Goal: Information Seeking & Learning: Learn about a topic

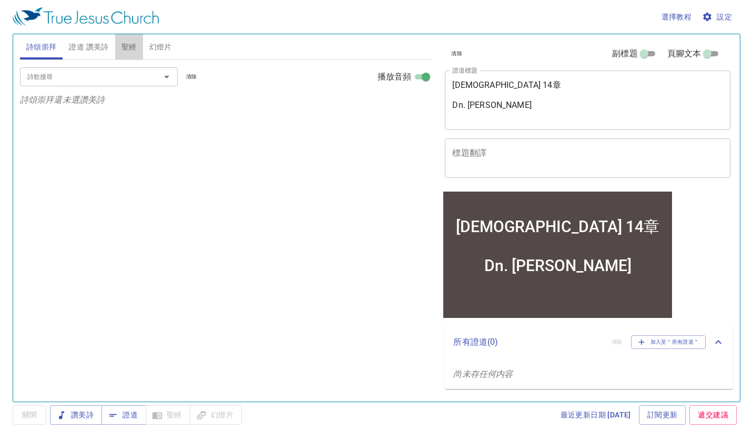
click at [124, 47] on span "聖經" at bounding box center [129, 47] width 15 height 13
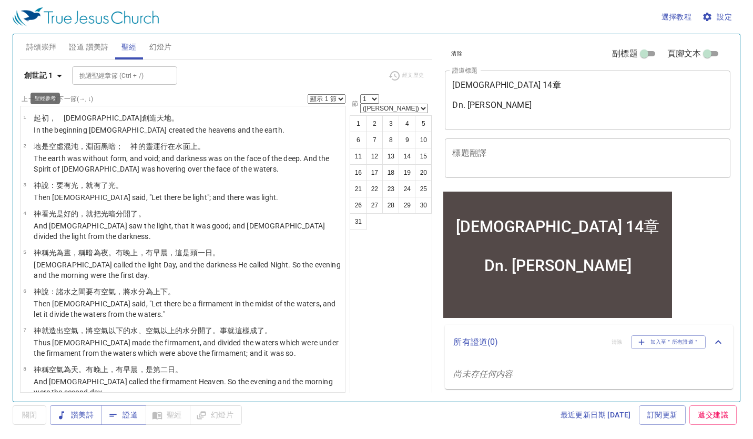
click at [51, 76] on b "創世記 1" at bounding box center [38, 75] width 29 height 13
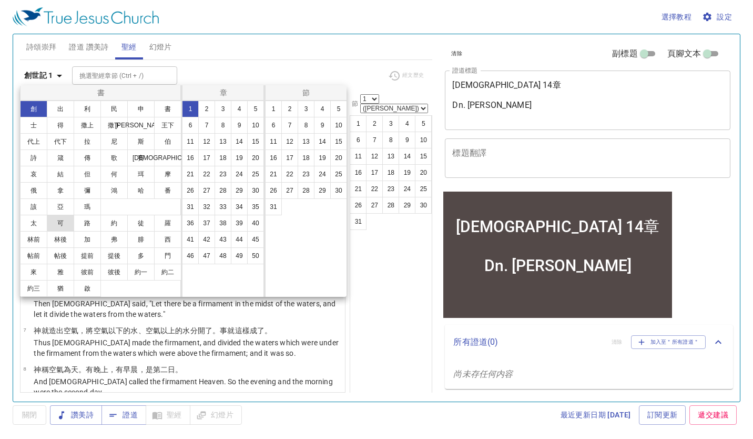
click at [62, 221] on button "可" at bounding box center [60, 223] width 27 height 17
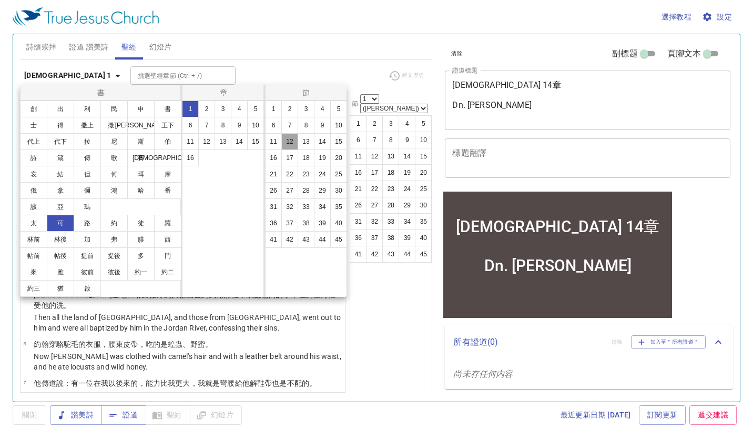
click at [287, 141] on button "12" at bounding box center [289, 141] width 17 height 17
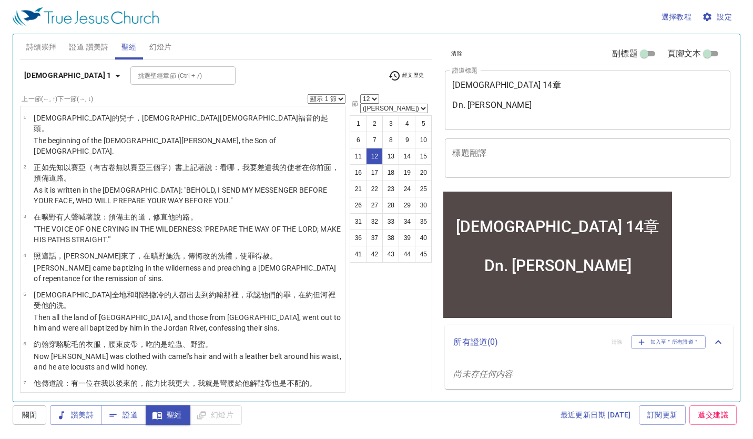
scroll to position [283, 0]
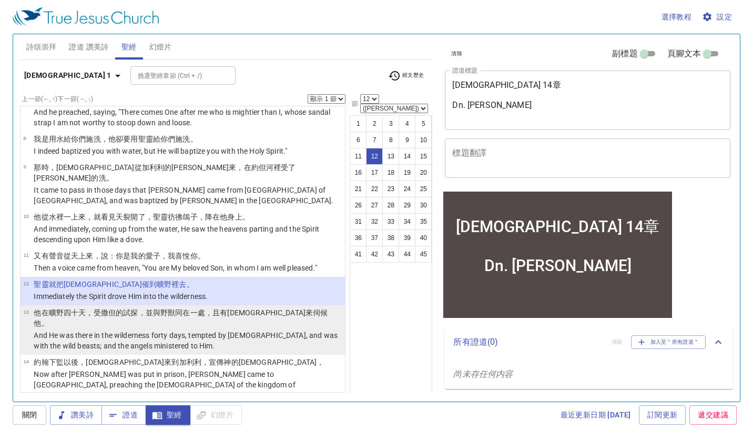
click at [140, 330] on p "And He was there in the wilderness forty days, tempted by [DEMOGRAPHIC_DATA], a…" at bounding box center [188, 340] width 308 height 21
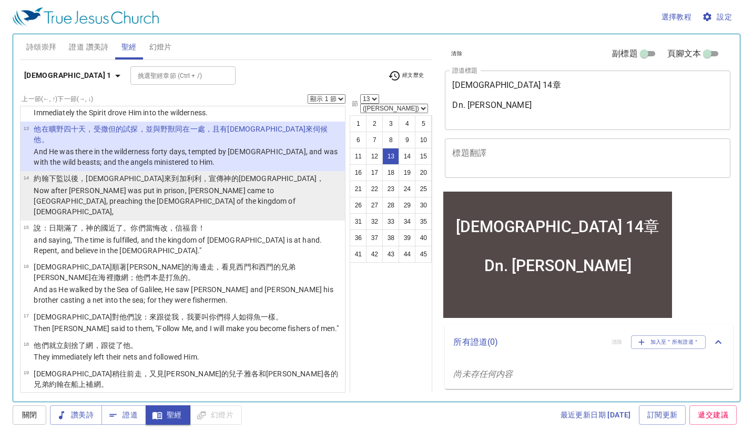
scroll to position [493, 0]
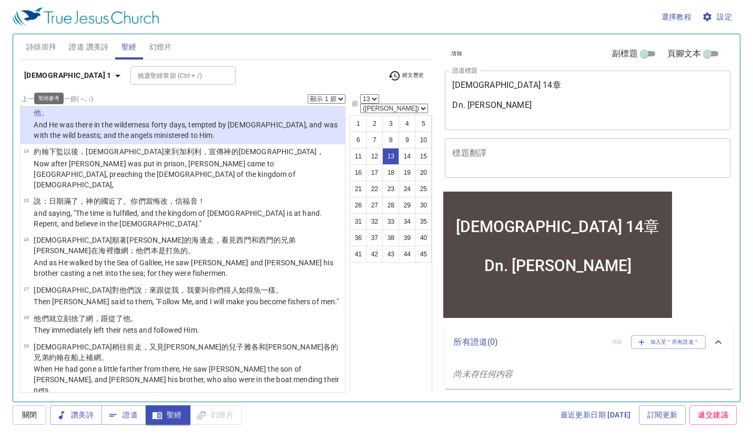
click at [38, 71] on b "[DEMOGRAPHIC_DATA] 1" at bounding box center [67, 75] width 87 height 13
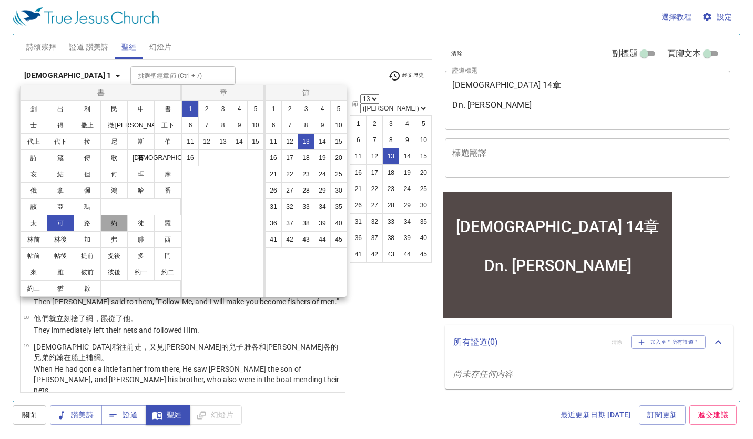
click at [111, 220] on button "約" at bounding box center [113, 223] width 27 height 17
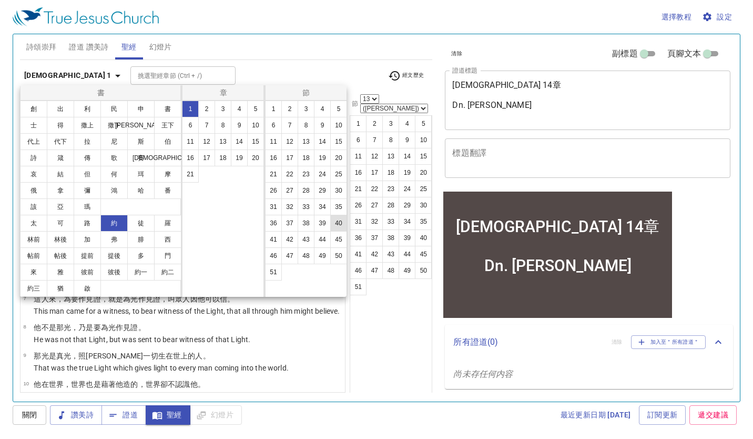
click at [334, 223] on button "40" at bounding box center [338, 223] width 17 height 17
select select "40"
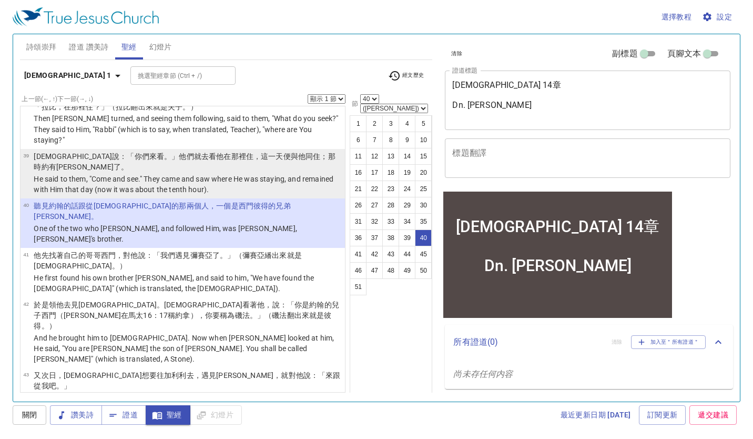
scroll to position [1441, 0]
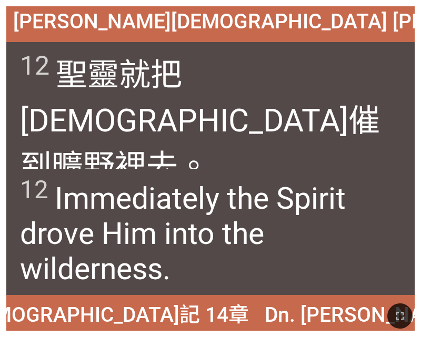
click at [337, 221] on span "12 Immediately the Spirit drove Him into the wilderness." at bounding box center [210, 231] width 381 height 112
